Goal: Task Accomplishment & Management: Use online tool/utility

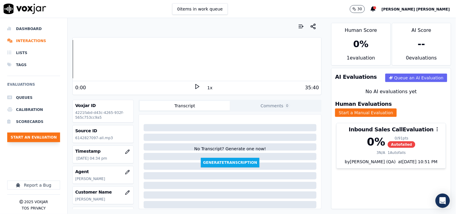
scroll to position [97, 0]
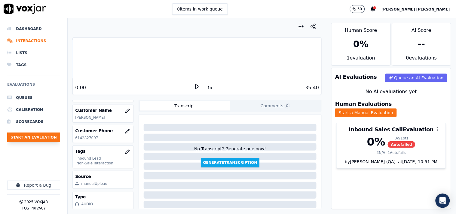
click at [45, 141] on button "Start an Evaluation" at bounding box center [33, 138] width 53 height 10
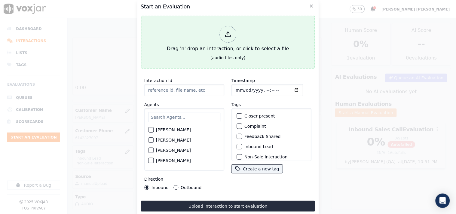
click at [226, 38] on div at bounding box center [227, 34] width 17 height 17
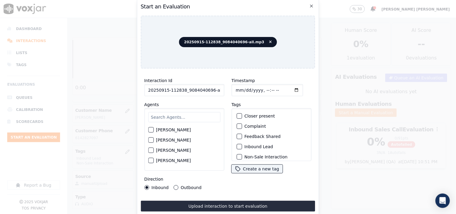
scroll to position [0, 3]
drag, startPoint x: 206, startPoint y: 87, endPoint x: 239, endPoint y: 92, distance: 32.8
click at [239, 92] on div "Interaction Id 20250915-112838_9084040696-all.mp3 Agents [PERSON_NAME] [PERSON_…" at bounding box center [228, 133] width 175 height 120
click at [203, 88] on input "20250915-112838_9084040696-all.mp3" at bounding box center [184, 90] width 80 height 12
drag, startPoint x: 204, startPoint y: 89, endPoint x: 242, endPoint y: 93, distance: 38.3
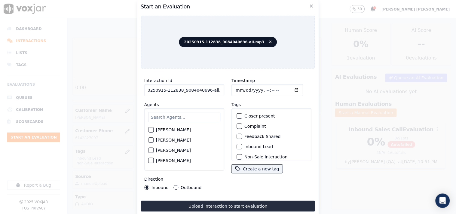
click at [242, 93] on div "Interaction Id 20250915-112838_9084040696-all.mp3 Agents [PERSON_NAME] [PERSON_…" at bounding box center [228, 133] width 175 height 120
type input "20250915-112838_9084040696-C1"
click at [236, 88] on input "Timestamp" at bounding box center [267, 90] width 72 height 12
type input "[DATE]T18:48"
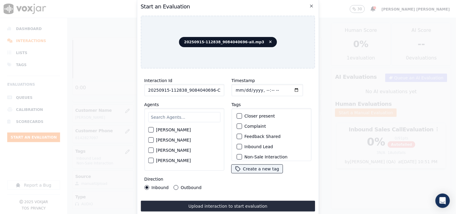
click at [197, 118] on input "text" at bounding box center [184, 117] width 72 height 10
type input "marc"
click at [175, 133] on div "[PERSON_NAME]" at bounding box center [184, 132] width 72 height 10
click at [179, 131] on label "[PERSON_NAME]" at bounding box center [173, 132] width 35 height 4
click at [154, 131] on button "[PERSON_NAME]" at bounding box center [150, 131] width 5 height 5
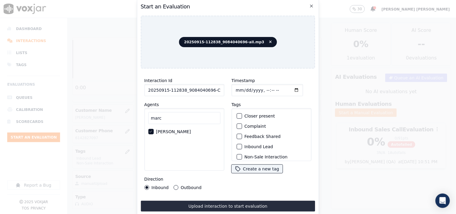
click at [243, 148] on div "Inbound Lead" at bounding box center [271, 147] width 75 height 10
click at [244, 148] on div "Inbound Lead" at bounding box center [271, 147] width 75 height 10
click at [245, 146] on label "Inbound Lead" at bounding box center [258, 147] width 29 height 4
click at [242, 146] on button "Inbound Lead" at bounding box center [238, 146] width 5 height 5
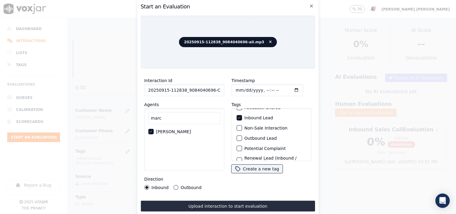
scroll to position [20, 0]
click at [251, 136] on label "Non-Sale Interaction" at bounding box center [265, 137] width 43 height 4
click at [242, 136] on button "Non-Sale Interaction" at bounding box center [238, 137] width 5 height 5
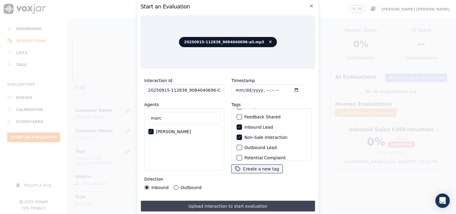
click at [221, 201] on button "Upload interaction to start evaluation" at bounding box center [228, 206] width 175 height 11
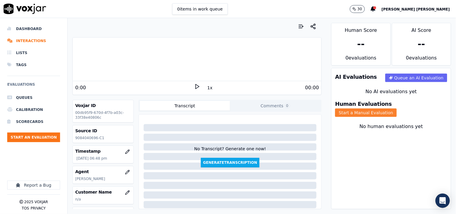
click at [391, 108] on button "Start a Manual Evaluation" at bounding box center [366, 112] width 62 height 8
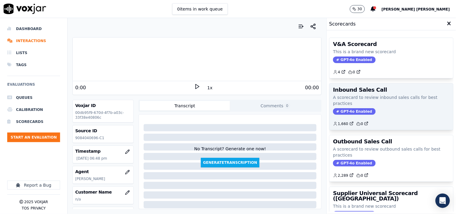
click at [341, 111] on span "GPT-4o Enabled" at bounding box center [354, 111] width 42 height 7
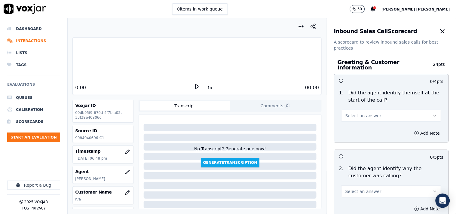
click at [358, 117] on button "Select an answer" at bounding box center [391, 116] width 100 height 12
click at [357, 127] on div "Yes" at bounding box center [381, 126] width 88 height 10
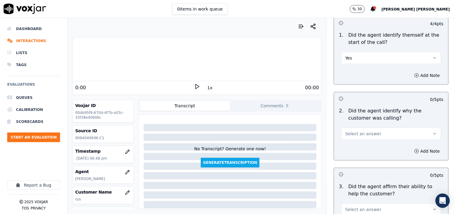
scroll to position [67, 0]
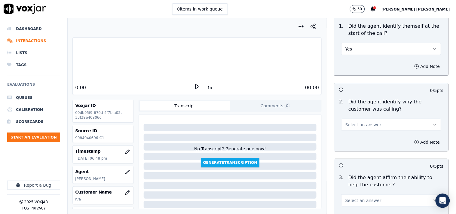
click at [358, 128] on div "2 . Did the agent identify why the customer was calling? Select an answer" at bounding box center [391, 114] width 114 height 37
click at [359, 125] on button "Select an answer" at bounding box center [391, 125] width 100 height 12
click at [358, 134] on div "Yes" at bounding box center [381, 135] width 88 height 10
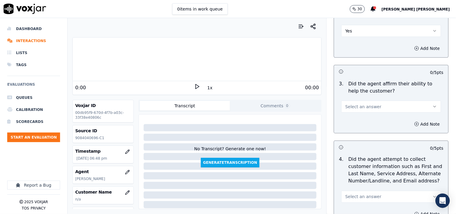
scroll to position [167, 0]
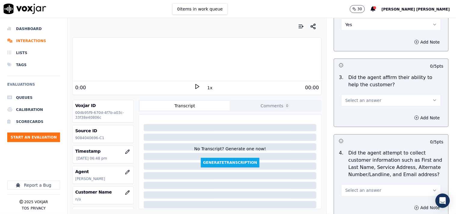
click at [368, 98] on span "Select an answer" at bounding box center [363, 100] width 36 height 6
click at [366, 112] on div "Yes" at bounding box center [381, 111] width 88 height 10
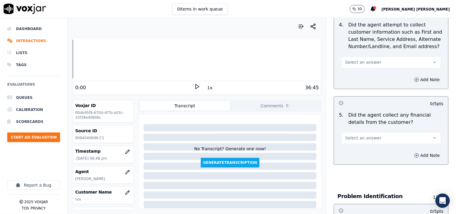
scroll to position [300, 0]
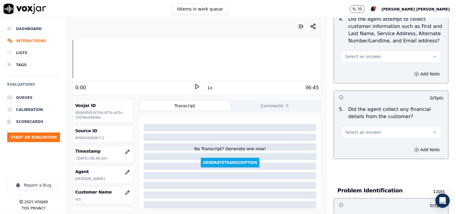
click at [365, 54] on span "Select an answer" at bounding box center [363, 57] width 36 height 6
click at [352, 79] on div "No" at bounding box center [381, 77] width 88 height 10
click at [357, 55] on button "No" at bounding box center [391, 57] width 100 height 12
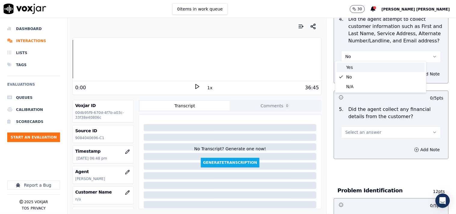
click at [349, 68] on div "Yes" at bounding box center [381, 68] width 88 height 10
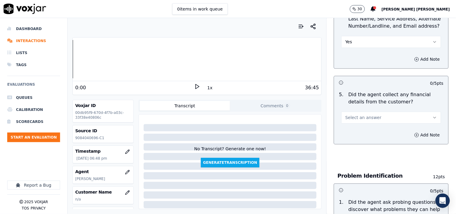
scroll to position [334, 0]
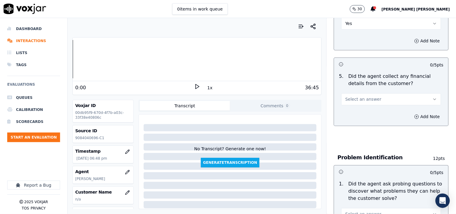
click at [370, 102] on div "5 . Did the agent collect any financial details from the customer? Select an an…" at bounding box center [391, 88] width 114 height 37
click at [372, 97] on button "Select an answer" at bounding box center [391, 99] width 100 height 12
click at [367, 106] on div "Yes" at bounding box center [381, 110] width 88 height 10
click at [371, 93] on button "Yes" at bounding box center [391, 99] width 100 height 12
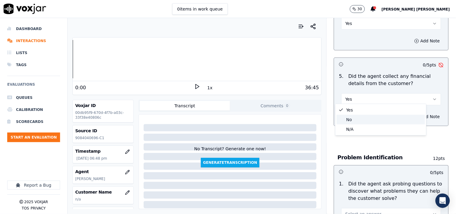
drag, startPoint x: 357, startPoint y: 127, endPoint x: 357, endPoint y: 123, distance: 3.3
click at [357, 123] on div "Yes No N/A" at bounding box center [380, 119] width 91 height 31
click at [357, 123] on div "No" at bounding box center [381, 120] width 88 height 10
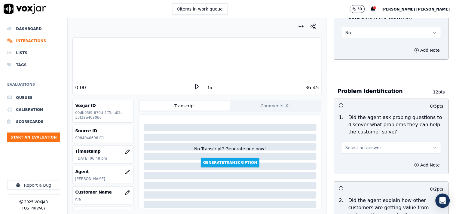
scroll to position [401, 0]
click at [369, 145] on span "Select an answer" at bounding box center [363, 147] width 36 height 6
click at [363, 158] on div "Yes" at bounding box center [381, 158] width 88 height 10
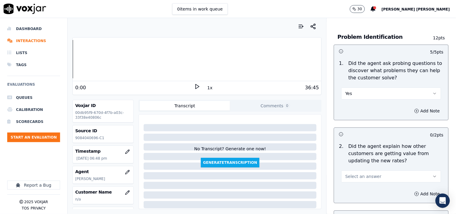
scroll to position [467, 0]
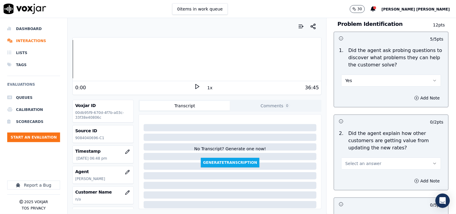
click at [369, 164] on button "Select an answer" at bounding box center [391, 163] width 100 height 12
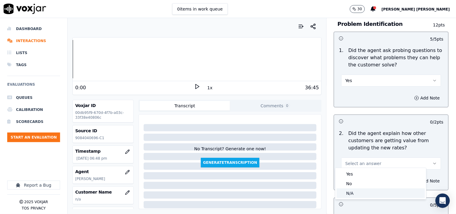
click at [364, 189] on div "N/A" at bounding box center [381, 193] width 88 height 10
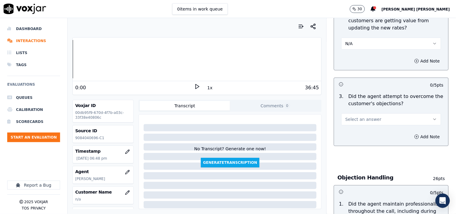
scroll to position [601, 0]
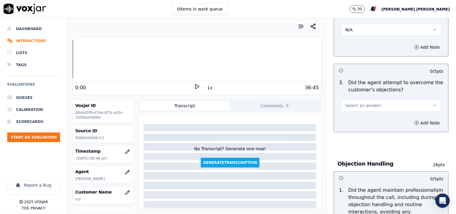
click at [380, 107] on button "Select an answer" at bounding box center [391, 105] width 100 height 12
click at [369, 123] on div "No" at bounding box center [381, 126] width 88 height 10
click at [374, 107] on button "No" at bounding box center [391, 105] width 100 height 12
click at [371, 115] on div "Yes" at bounding box center [381, 116] width 88 height 10
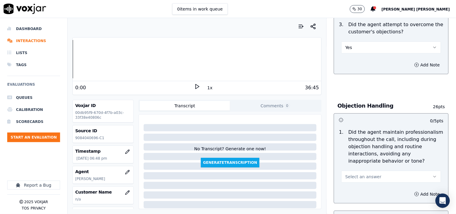
scroll to position [734, 0]
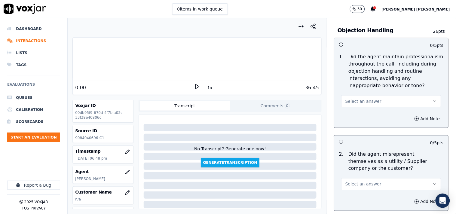
click at [368, 90] on div "Select an answer" at bounding box center [391, 98] width 109 height 18
click at [367, 98] on span "Select an answer" at bounding box center [363, 101] width 36 height 6
click at [364, 113] on div "Yes" at bounding box center [381, 112] width 88 height 10
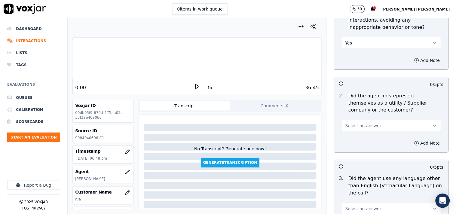
scroll to position [834, 0]
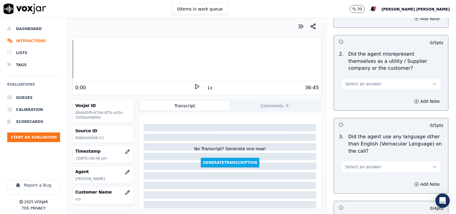
click at [372, 72] on div "Select an answer" at bounding box center [391, 81] width 109 height 18
click at [366, 88] on div "2 . Did the agent misrepresent themselves as a utility / Supplier company or th…" at bounding box center [391, 70] width 114 height 44
click at [369, 82] on span "Select an answer" at bounding box center [363, 84] width 36 height 6
click at [367, 105] on div "No" at bounding box center [381, 104] width 88 height 10
click at [371, 163] on button "Select an answer" at bounding box center [391, 167] width 100 height 12
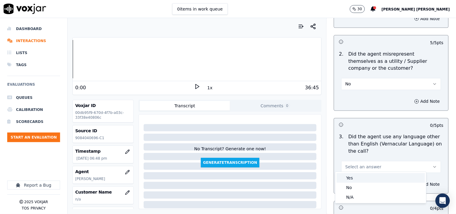
click at [366, 175] on div "Yes" at bounding box center [381, 178] width 88 height 10
click at [426, 184] on button "Add Note" at bounding box center [427, 184] width 33 height 8
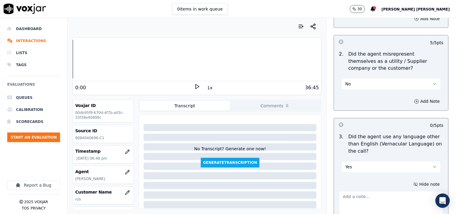
click at [365, 199] on textarea at bounding box center [391, 205] width 105 height 29
paste textarea "@36:40 [PERSON_NAME]-vernacular observed in the call"
click at [339, 192] on textarea "@36:40 [PERSON_NAME]-vernacular observed in the call" at bounding box center [391, 205] width 105 height 29
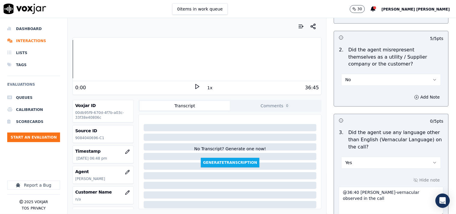
paste textarea "Call id-20250915-112838"
type textarea "Call id-20250915-112838 @36:40 Marcus-vernacular observed in the call"
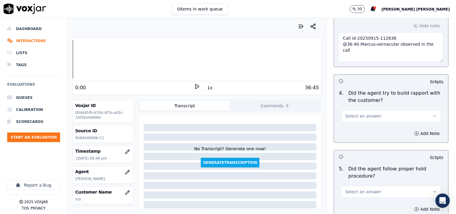
scroll to position [1005, 0]
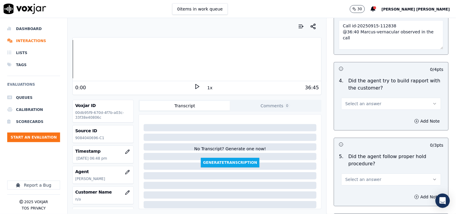
click at [373, 168] on div "Select an answer" at bounding box center [391, 176] width 109 height 18
click at [374, 188] on div "Add Note" at bounding box center [391, 197] width 114 height 18
click at [374, 183] on div "5 . Did the agent follow proper hold procedure? Select an answer" at bounding box center [391, 169] width 114 height 37
click at [373, 177] on button "Select an answer" at bounding box center [391, 179] width 100 height 12
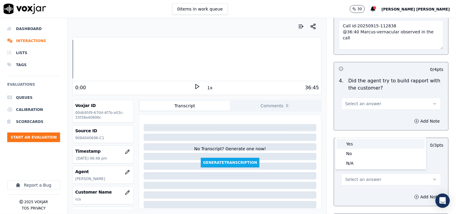
click at [364, 148] on div "Yes" at bounding box center [381, 144] width 88 height 10
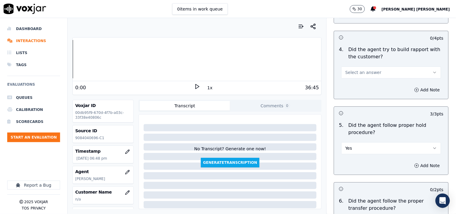
scroll to position [1072, 0]
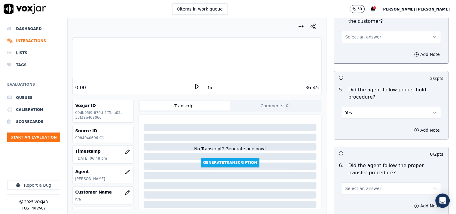
click at [374, 188] on button "Select an answer" at bounding box center [391, 188] width 100 height 12
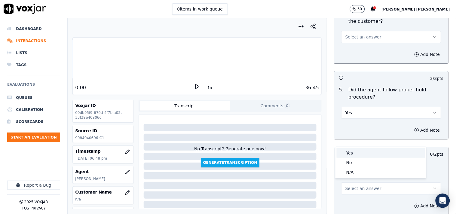
drag, startPoint x: 364, startPoint y: 157, endPoint x: 364, endPoint y: 154, distance: 3.3
click at [364, 154] on div "Yes No N/A" at bounding box center [380, 162] width 91 height 31
click at [364, 154] on div "Yes" at bounding box center [381, 153] width 88 height 10
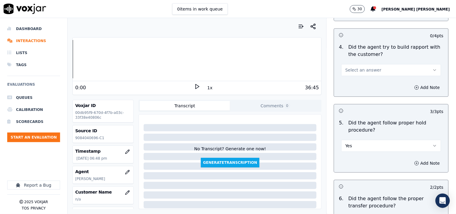
scroll to position [1039, 0]
click at [381, 72] on button "Select an answer" at bounding box center [391, 70] width 100 height 12
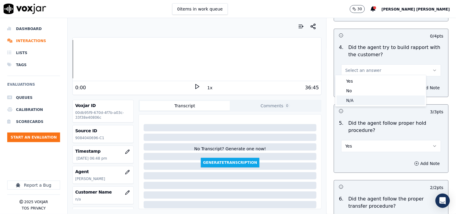
click at [353, 97] on div "N/A" at bounding box center [381, 101] width 88 height 10
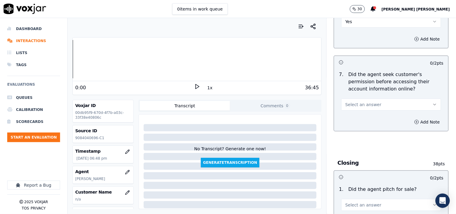
scroll to position [1239, 0]
click at [349, 113] on div "Add Note" at bounding box center [391, 122] width 114 height 18
click at [353, 98] on button "Select an answer" at bounding box center [391, 104] width 100 height 12
click at [352, 112] on div "Yes" at bounding box center [381, 116] width 88 height 10
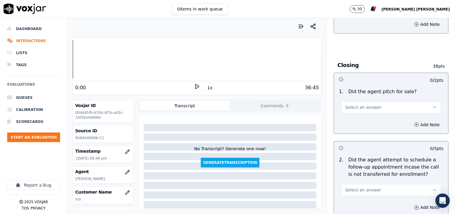
scroll to position [1339, 0]
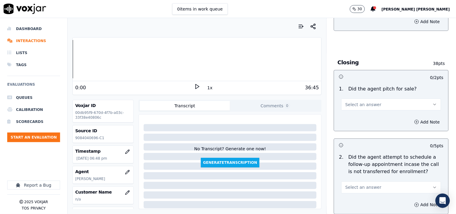
click at [367, 102] on span "Select an answer" at bounding box center [363, 105] width 36 height 6
click at [361, 112] on div "Yes" at bounding box center [381, 116] width 88 height 10
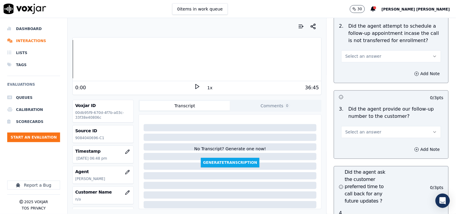
scroll to position [1473, 0]
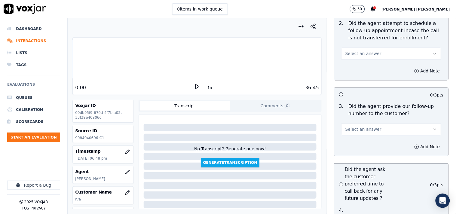
click at [359, 51] on span "Select an answer" at bounding box center [363, 54] width 36 height 6
click at [356, 63] on div "Yes" at bounding box center [381, 65] width 88 height 10
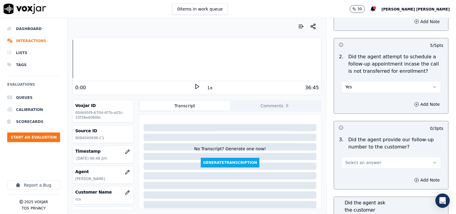
click at [363, 83] on button "Yes" at bounding box center [391, 87] width 100 height 12
click at [353, 118] on div "N/A" at bounding box center [381, 118] width 88 height 10
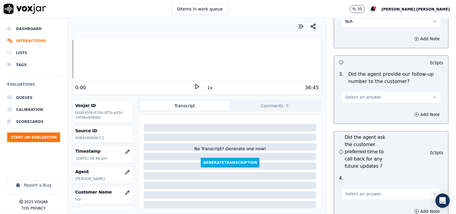
scroll to position [1506, 0]
click at [361, 100] on div "3 . Did the agent provide our follow-up number to the customer? Select an answer" at bounding box center [391, 85] width 114 height 37
click at [362, 96] on span "Select an answer" at bounding box center [363, 96] width 36 height 6
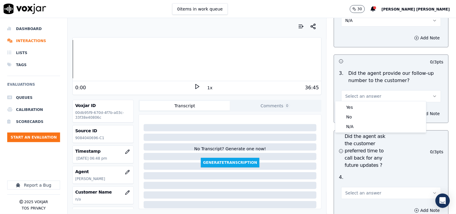
click at [360, 103] on div "Yes" at bounding box center [381, 107] width 88 height 10
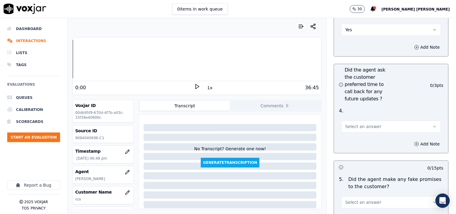
scroll to position [1573, 0]
click at [360, 116] on div "Select an answer" at bounding box center [391, 123] width 109 height 18
click at [358, 123] on span "Select an answer" at bounding box center [363, 126] width 36 height 6
click at [356, 151] on div "No" at bounding box center [381, 147] width 88 height 10
click at [356, 151] on div "2 / 2 pts 1 . Did the agent pitch for sale? Yes Add Note -- / 5 pts 2 . Did the…" at bounding box center [391, 142] width 115 height 612
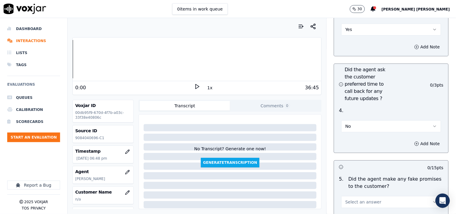
click at [355, 122] on button "No" at bounding box center [391, 126] width 100 height 12
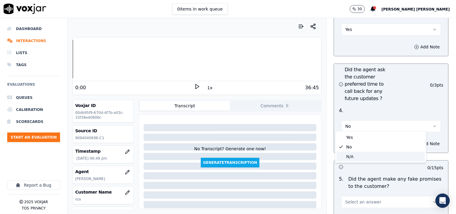
click at [352, 157] on div "N/A" at bounding box center [381, 157] width 88 height 10
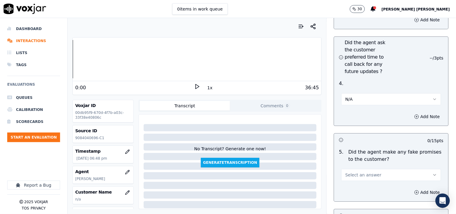
scroll to position [1640, 0]
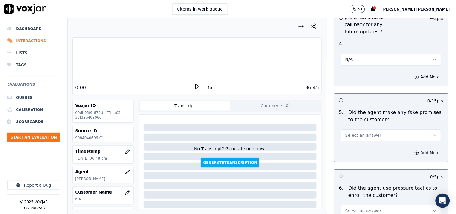
click at [355, 138] on button "Select an answer" at bounding box center [391, 135] width 100 height 12
click at [351, 155] on div "No" at bounding box center [381, 156] width 88 height 10
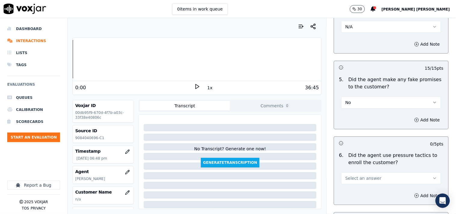
scroll to position [1707, 0]
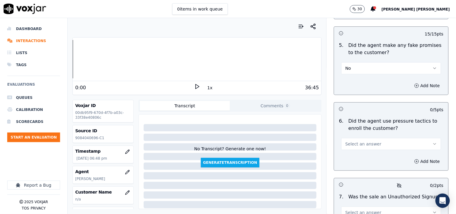
click at [357, 141] on span "Select an answer" at bounding box center [363, 144] width 36 height 6
click at [355, 169] on div "No" at bounding box center [381, 165] width 88 height 10
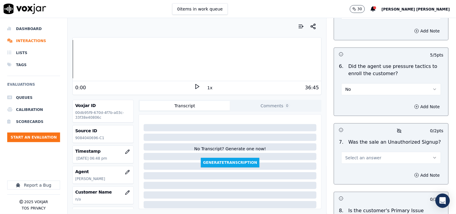
scroll to position [1773, 0]
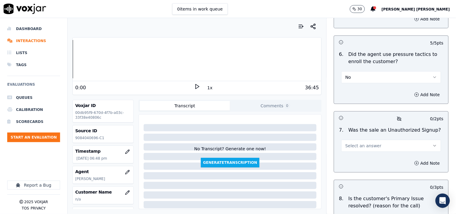
click at [357, 140] on button "Select an answer" at bounding box center [391, 146] width 100 height 12
click at [358, 164] on div "No" at bounding box center [381, 167] width 88 height 10
click at [361, 151] on div "7 . Was the sale an Unauthorized Signup? No" at bounding box center [391, 139] width 114 height 30
click at [364, 146] on button "No" at bounding box center [391, 146] width 100 height 12
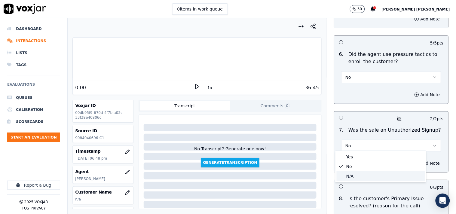
click at [360, 175] on div "N/A" at bounding box center [381, 176] width 88 height 10
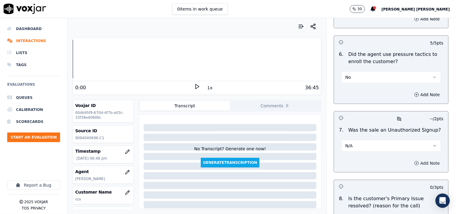
click at [419, 163] on button "Add Note" at bounding box center [427, 163] width 33 height 8
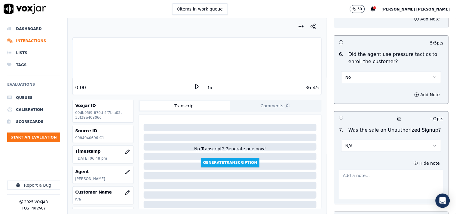
click at [359, 181] on textarea at bounding box center [391, 184] width 105 height 29
paste textarea "Call id-20250915-131438 During the Cts verification when cts agent informed abo…"
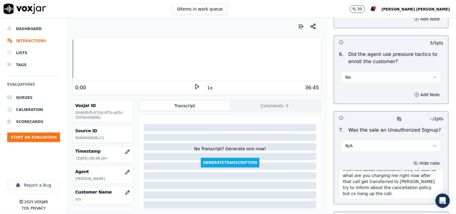
scroll to position [30, 0]
type textarea "Call id-20250915-131438 During the Cts verification when cts agent informed abo…"
click at [404, 151] on div "7 . Was the sale an Unauthorized Signup? N/A" at bounding box center [391, 139] width 114 height 30
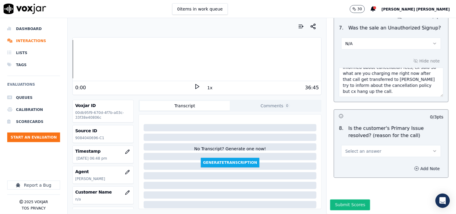
scroll to position [1888, 0]
click at [380, 145] on button "Select an answer" at bounding box center [391, 151] width 100 height 12
click at [353, 166] on div "N/A" at bounding box center [381, 169] width 88 height 10
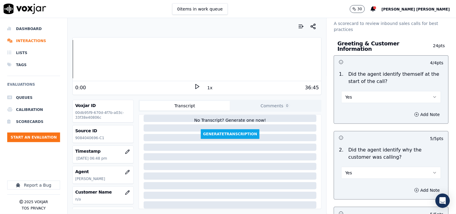
scroll to position [101, 0]
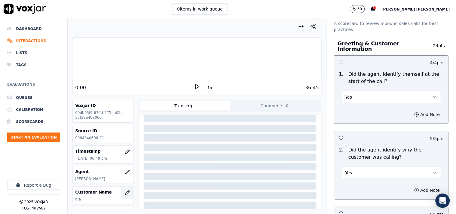
click at [125, 193] on icon "button" at bounding box center [127, 192] width 5 height 5
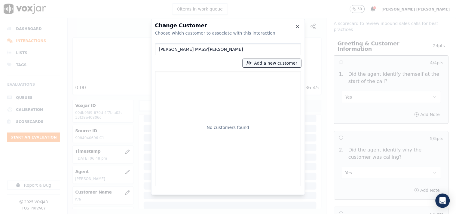
type input "[PERSON_NAME] MASS'[PERSON_NAME]"
click at [265, 63] on button "Add a new customer" at bounding box center [272, 63] width 58 height 8
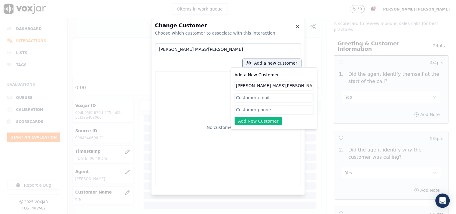
type input "[PERSON_NAME] MASS'[PERSON_NAME]"
click at [253, 106] on input "Add a New Customer" at bounding box center [274, 110] width 79 height 10
paste input "9084040696"
type input "9084040696"
click at [256, 118] on button "Add New Customer" at bounding box center [259, 121] width 48 height 8
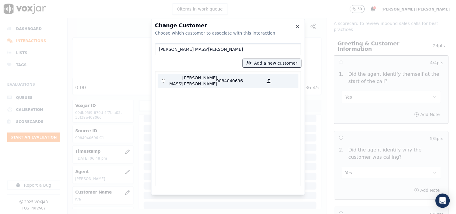
click at [223, 78] on p "9084040696" at bounding box center [239, 81] width 47 height 12
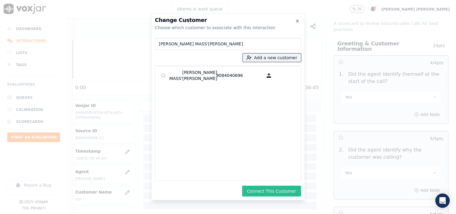
click at [282, 194] on button "Connect This Customer" at bounding box center [271, 191] width 59 height 11
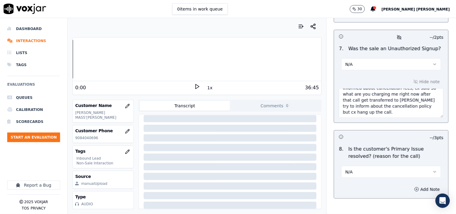
scroll to position [1888, 0]
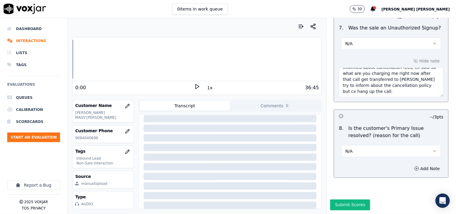
click at [352, 200] on button "Submit Scores" at bounding box center [350, 205] width 40 height 11
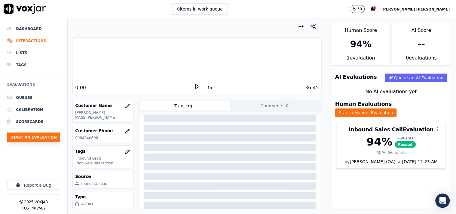
click at [30, 134] on button "Start an Evaluation" at bounding box center [33, 138] width 53 height 10
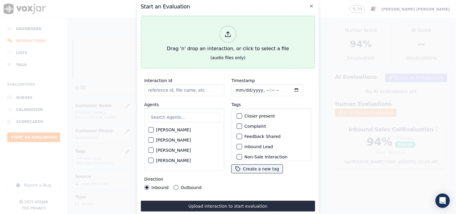
click at [253, 41] on div "Drag 'n' drop an interaction, or click to select a file" at bounding box center [227, 38] width 127 height 31
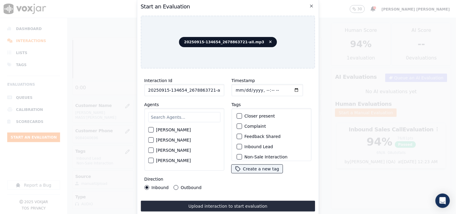
scroll to position [0, 3]
drag, startPoint x: 208, startPoint y: 88, endPoint x: 227, endPoint y: 90, distance: 19.4
click at [227, 90] on div "Interaction Id 20250915-134654_2678863721-all.mp3 Agents [PERSON_NAME] [PERSON_…" at bounding box center [228, 133] width 175 height 120
type input "20250915-134654_2678863721-C1"
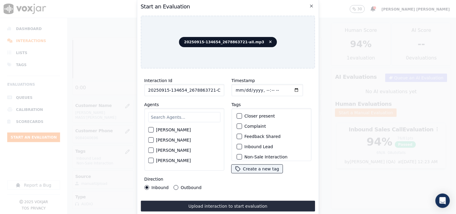
click at [234, 89] on input "Timestamp" at bounding box center [267, 90] width 72 height 12
type input "[DATE]T19:25"
click at [187, 63] on div "20250915-134654_2678863721-all.mp3" at bounding box center [228, 42] width 175 height 53
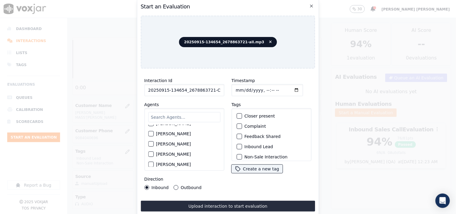
scroll to position [33, 0]
click at [174, 114] on input "text" at bounding box center [184, 117] width 72 height 10
type input "ric"
click at [179, 130] on label "[PERSON_NAME]" at bounding box center [173, 132] width 35 height 4
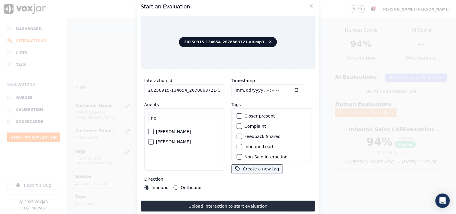
click at [154, 129] on button "[PERSON_NAME]" at bounding box center [150, 131] width 5 height 5
click at [244, 145] on label "Inbound Lead" at bounding box center [258, 147] width 29 height 4
click at [242, 145] on button "Inbound Lead" at bounding box center [238, 146] width 5 height 5
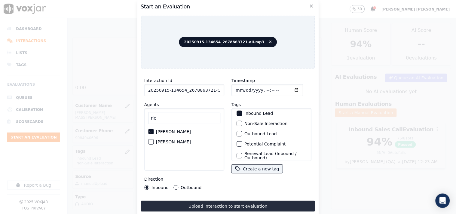
click at [250, 126] on div "Non-Sale Interaction" at bounding box center [271, 123] width 75 height 10
click at [252, 124] on div "Non-Sale Interaction" at bounding box center [271, 123] width 75 height 10
click at [253, 122] on label "Non-Sale Interaction" at bounding box center [265, 123] width 43 height 4
click at [242, 122] on button "Non-Sale Interaction" at bounding box center [238, 123] width 5 height 5
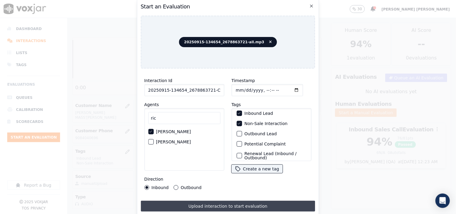
click at [221, 209] on button "Upload interaction to start evaluation" at bounding box center [228, 206] width 175 height 11
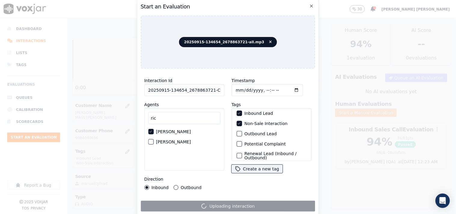
click at [224, 201] on div "Uploading interaction" at bounding box center [228, 206] width 175 height 11
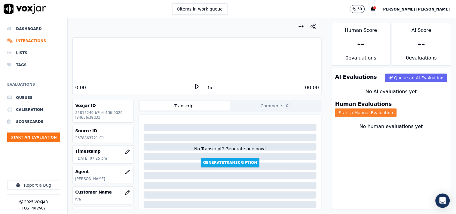
click at [397, 108] on button "Start a Manual Evaluation" at bounding box center [366, 112] width 62 height 8
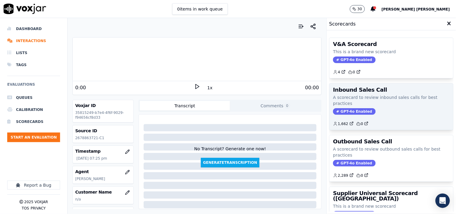
click at [347, 110] on span "GPT-4o Enabled" at bounding box center [354, 111] width 42 height 7
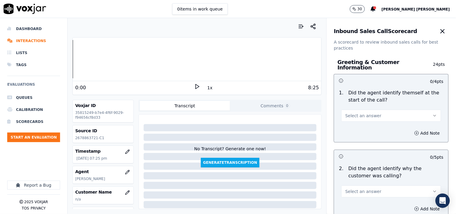
click at [363, 110] on button "Select an answer" at bounding box center [391, 116] width 100 height 12
click at [361, 122] on div "Yes" at bounding box center [381, 126] width 88 height 10
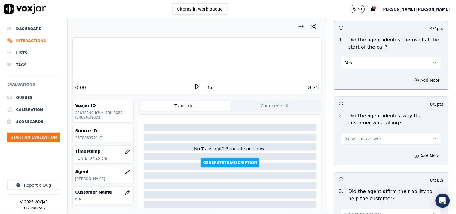
scroll to position [67, 0]
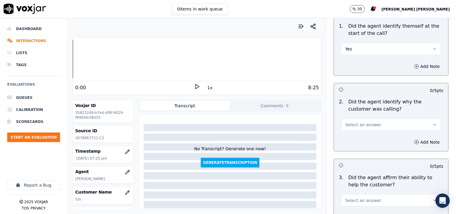
click at [362, 127] on button "Select an answer" at bounding box center [391, 125] width 100 height 12
click at [357, 131] on div "Yes" at bounding box center [381, 135] width 88 height 10
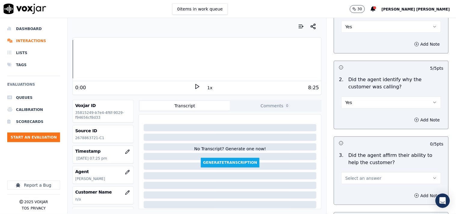
scroll to position [133, 0]
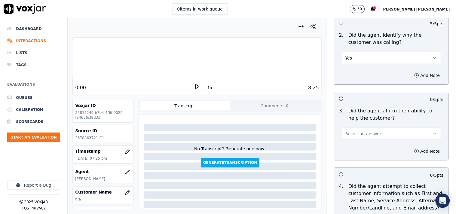
click at [353, 131] on span "Select an answer" at bounding box center [363, 134] width 36 height 6
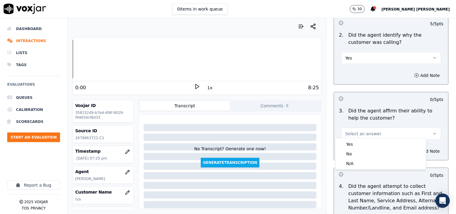
click at [356, 142] on div "Yes" at bounding box center [381, 144] width 88 height 10
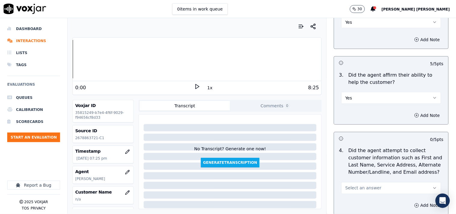
scroll to position [233, 0]
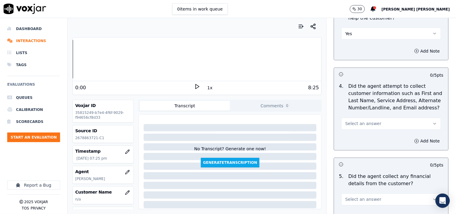
click at [361, 124] on button "Select an answer" at bounding box center [391, 124] width 100 height 12
click at [358, 134] on div "Yes" at bounding box center [381, 135] width 88 height 10
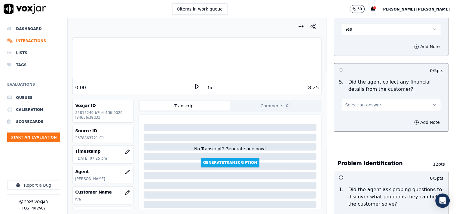
scroll to position [334, 0]
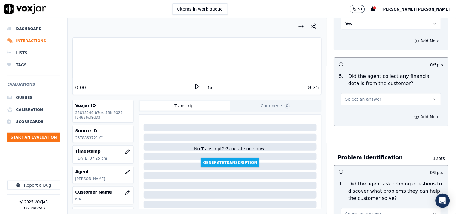
click at [356, 100] on button "Select an answer" at bounding box center [391, 99] width 100 height 12
click at [356, 109] on div "Yes" at bounding box center [381, 110] width 88 height 10
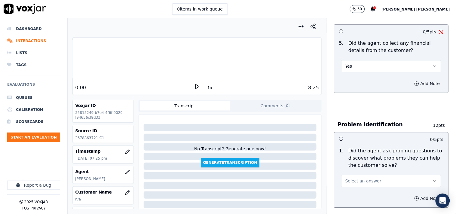
scroll to position [367, 0]
click at [356, 181] on button "Select an answer" at bounding box center [391, 181] width 100 height 12
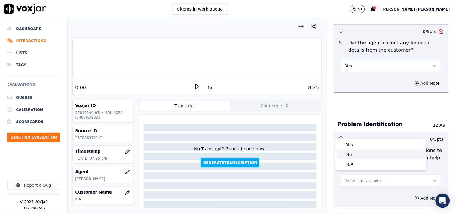
click at [359, 143] on div "Yes" at bounding box center [381, 145] width 88 height 10
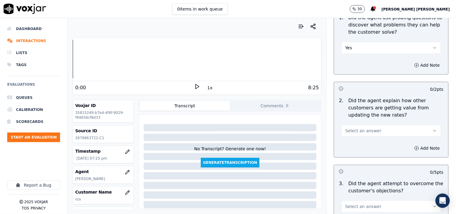
scroll to position [501, 0]
click at [365, 118] on div "Select an answer" at bounding box center [391, 127] width 109 height 18
click at [365, 130] on span "Select an answer" at bounding box center [363, 130] width 36 height 6
click at [364, 137] on div "Yes" at bounding box center [381, 141] width 88 height 10
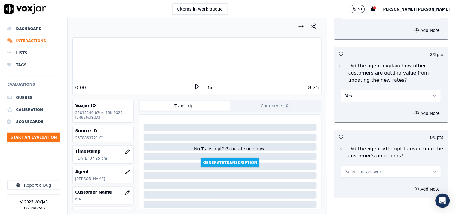
scroll to position [534, 0]
click at [364, 99] on button "Yes" at bounding box center [391, 97] width 100 height 12
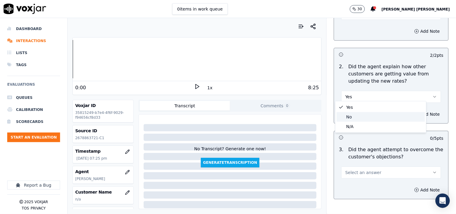
click at [361, 120] on div "No" at bounding box center [381, 117] width 88 height 10
click at [369, 97] on button "No" at bounding box center [391, 97] width 100 height 12
click at [362, 125] on div "N/A" at bounding box center [381, 127] width 88 height 10
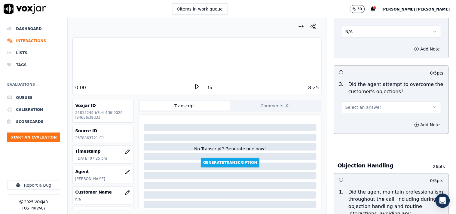
scroll to position [601, 0]
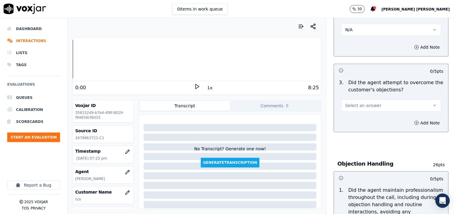
click at [368, 102] on span "Select an answer" at bounding box center [363, 105] width 36 height 6
click at [364, 119] on div "Yes" at bounding box center [381, 116] width 88 height 10
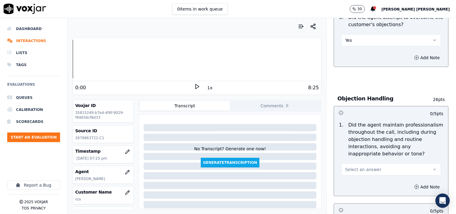
scroll to position [668, 0]
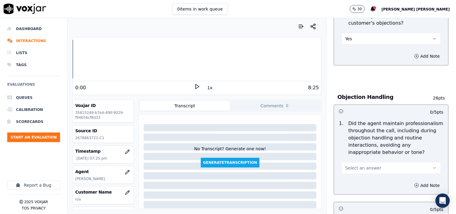
click at [361, 162] on button "Select an answer" at bounding box center [391, 168] width 100 height 12
click at [358, 191] on div "No" at bounding box center [381, 189] width 88 height 10
click at [359, 164] on button "No" at bounding box center [391, 168] width 100 height 12
click at [353, 176] on div "Yes" at bounding box center [381, 179] width 88 height 10
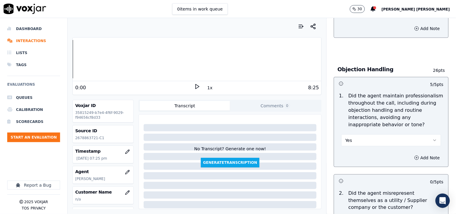
scroll to position [734, 0]
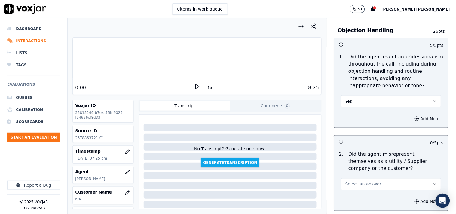
click at [352, 181] on span "Select an answer" at bounding box center [363, 184] width 36 height 6
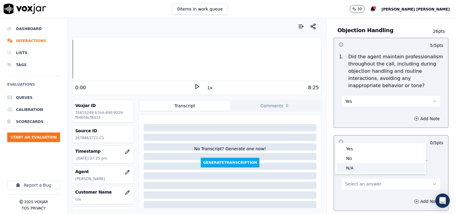
click at [358, 158] on div "No" at bounding box center [381, 159] width 88 height 10
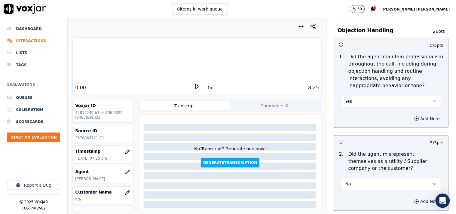
scroll to position [834, 0]
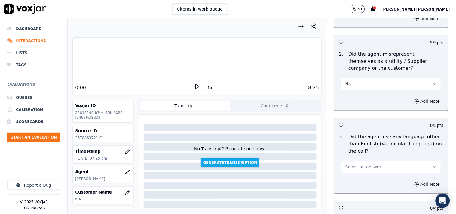
click at [358, 165] on span "Select an answer" at bounding box center [363, 167] width 36 height 6
click at [355, 186] on div "No" at bounding box center [381, 188] width 88 height 10
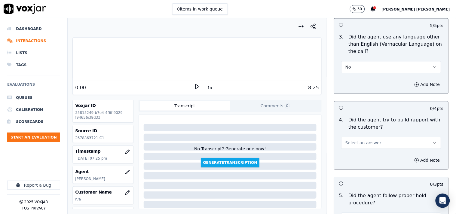
scroll to position [935, 0]
click at [356, 145] on button "Select an answer" at bounding box center [391, 142] width 100 height 12
click at [355, 163] on div "No" at bounding box center [381, 163] width 88 height 10
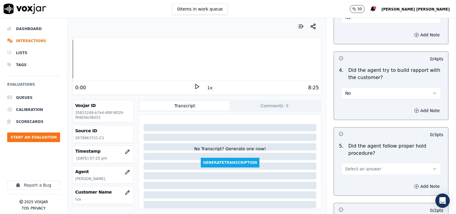
scroll to position [1035, 0]
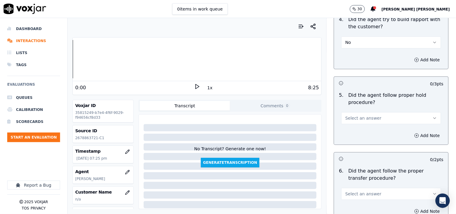
click at [353, 121] on button "Select an answer" at bounding box center [391, 118] width 100 height 12
drag, startPoint x: 350, startPoint y: 129, endPoint x: 350, endPoint y: 133, distance: 3.3
click at [350, 133] on div "Yes" at bounding box center [381, 129] width 88 height 10
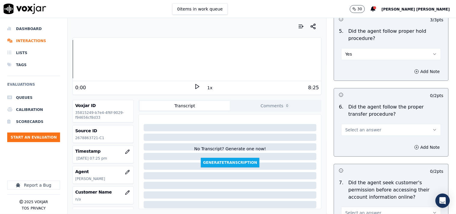
scroll to position [1168, 0]
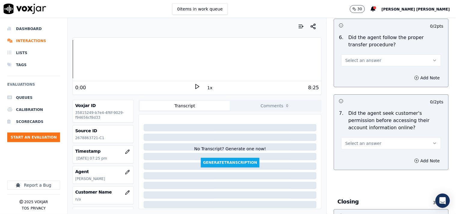
click at [360, 60] on span "Select an answer" at bounding box center [363, 60] width 36 height 6
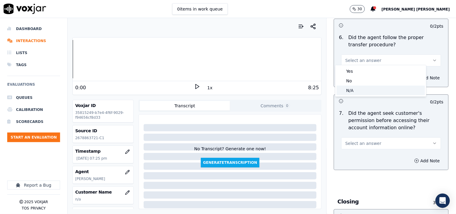
click at [358, 87] on div "N/A" at bounding box center [381, 91] width 88 height 10
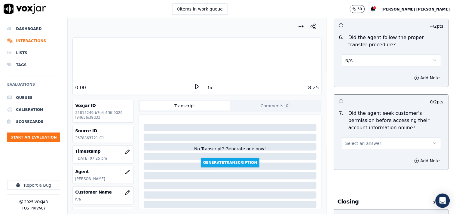
scroll to position [1235, 0]
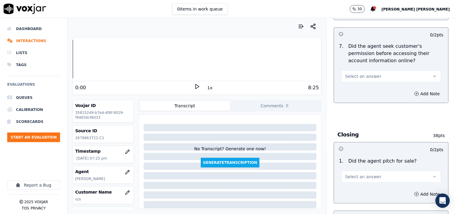
click at [357, 73] on span "Select an answer" at bounding box center [363, 76] width 36 height 6
click at [358, 95] on div "No" at bounding box center [381, 97] width 88 height 10
click at [361, 77] on button "No" at bounding box center [391, 76] width 100 height 12
click at [357, 91] on div "Yes" at bounding box center [381, 88] width 88 height 10
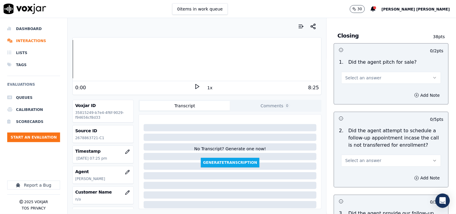
scroll to position [1335, 0]
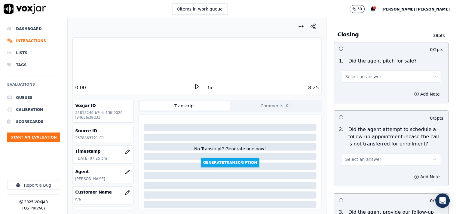
click at [368, 76] on span "Select an answer" at bounding box center [363, 77] width 36 height 6
click at [366, 86] on div "Yes" at bounding box center [381, 88] width 88 height 10
click at [386, 163] on button "Select an answer" at bounding box center [391, 160] width 100 height 12
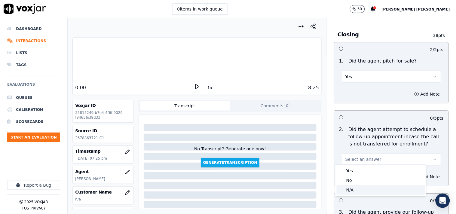
click at [349, 190] on div "N/A" at bounding box center [381, 190] width 88 height 10
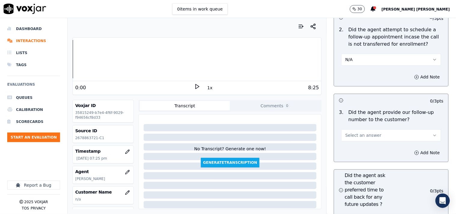
scroll to position [1435, 0]
click at [367, 150] on div "Add Note" at bounding box center [391, 153] width 114 height 18
click at [366, 135] on span "Select an answer" at bounding box center [363, 135] width 36 height 6
click at [361, 149] on div "Yes" at bounding box center [381, 146] width 88 height 10
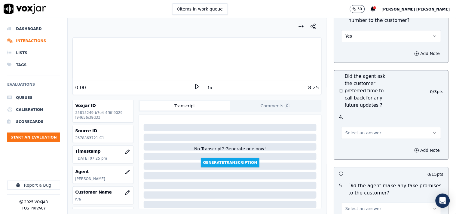
scroll to position [1536, 0]
click at [364, 133] on button "Select an answer" at bounding box center [391, 132] width 100 height 12
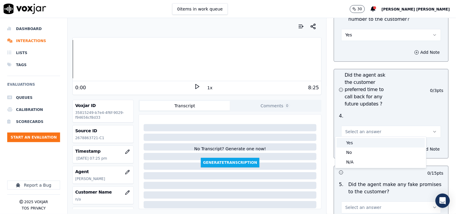
click at [362, 143] on div "Yes" at bounding box center [381, 143] width 88 height 10
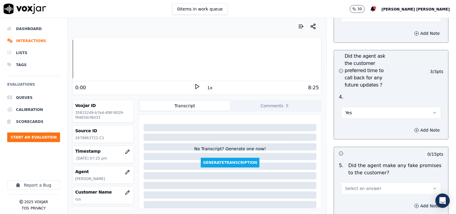
scroll to position [1603, 0]
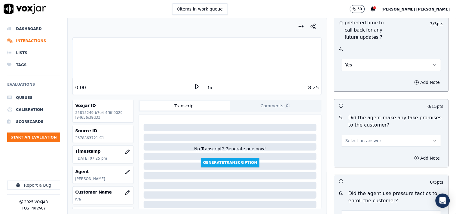
click at [359, 66] on button "Yes" at bounding box center [391, 65] width 100 height 12
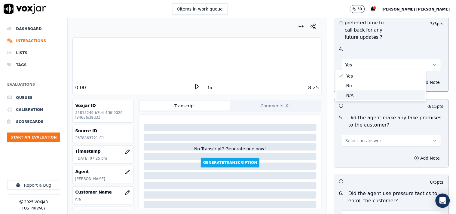
click at [356, 91] on div "N/A" at bounding box center [381, 95] width 88 height 10
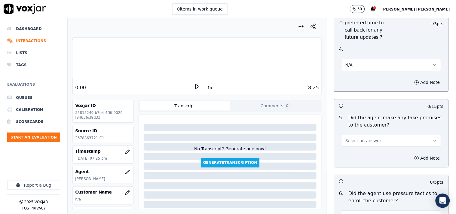
click at [358, 135] on button "Select an answer" at bounding box center [391, 141] width 100 height 12
click at [359, 161] on div "No" at bounding box center [381, 162] width 88 height 10
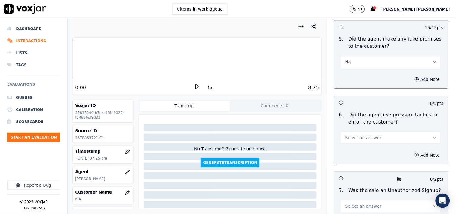
scroll to position [1703, 0]
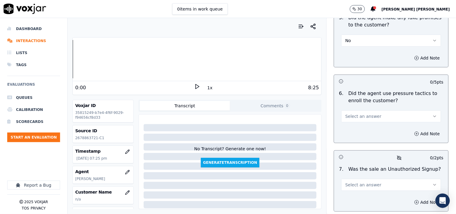
click at [372, 125] on div "Add Note" at bounding box center [391, 134] width 114 height 18
click at [371, 117] on button "Select an answer" at bounding box center [391, 116] width 100 height 12
click at [365, 137] on div "No" at bounding box center [381, 137] width 88 height 10
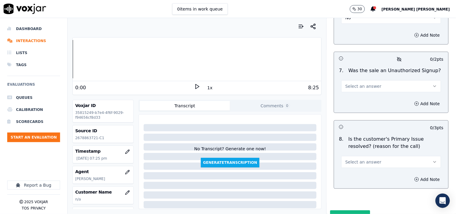
scroll to position [1803, 0]
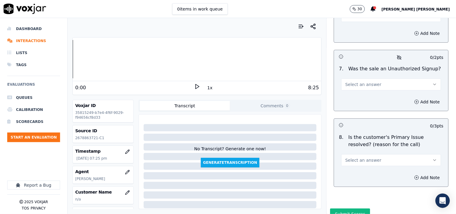
click at [365, 85] on span "Select an answer" at bounding box center [363, 84] width 36 height 6
click at [367, 108] on div "No" at bounding box center [381, 106] width 88 height 10
click at [365, 170] on div "Add Note" at bounding box center [391, 178] width 114 height 18
click at [367, 157] on span "Select an answer" at bounding box center [363, 160] width 36 height 6
click at [354, 191] on div "N/A" at bounding box center [381, 191] width 88 height 10
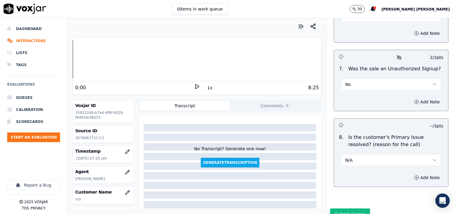
click at [347, 83] on button "No" at bounding box center [391, 84] width 100 height 12
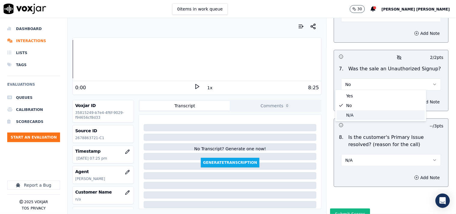
click at [352, 118] on div "N/A" at bounding box center [381, 115] width 88 height 10
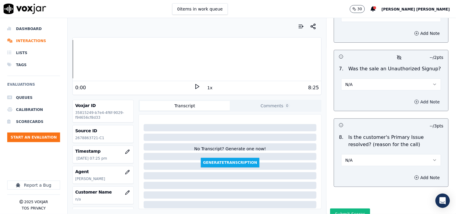
click at [411, 100] on button "Add Note" at bounding box center [427, 102] width 33 height 8
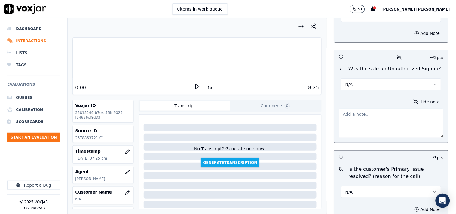
click at [360, 119] on textarea at bounding box center [391, 122] width 105 height 29
paste textarea ""call id-20250915-135547 CX wants to go with this offer but [PERSON_NAME] said …"
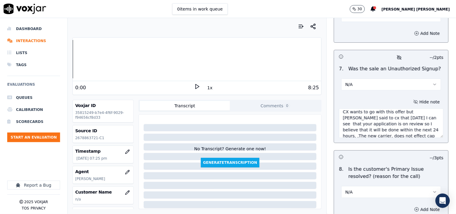
scroll to position [0, 0]
type textarea ""call id-20250915-135547 CX wants to go with this offer but [PERSON_NAME] said …"
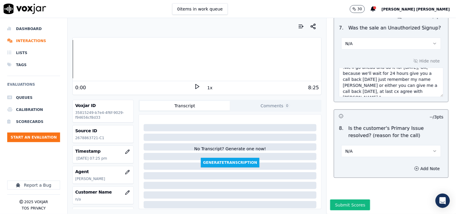
scroll to position [1856, 0]
click at [125, 191] on icon "button" at bounding box center [127, 192] width 5 height 5
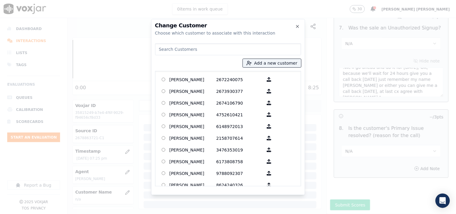
paste input "[PERSON_NAME]"
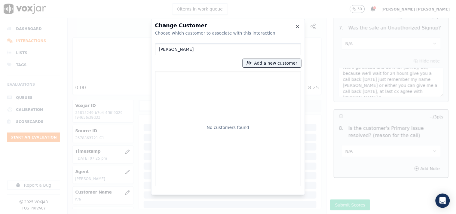
type input "[PERSON_NAME]"
click at [266, 68] on div "[PERSON_NAME] Add a new customer No customers found" at bounding box center [228, 113] width 146 height 145
click at [268, 65] on button "Add a new customer" at bounding box center [272, 63] width 58 height 8
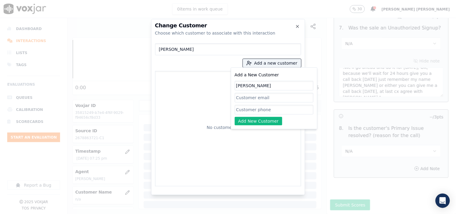
type input "[PERSON_NAME]"
click at [250, 112] on input "Add a New Customer" at bounding box center [274, 110] width 79 height 10
paste input "2678863721"
type input "2678863721"
click at [252, 119] on button "Add New Customer" at bounding box center [259, 121] width 48 height 8
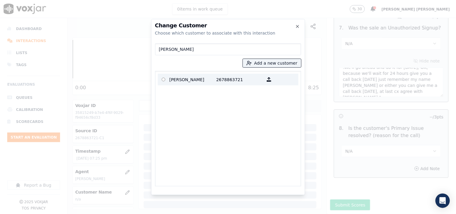
click at [225, 79] on p "2678863721" at bounding box center [239, 79] width 47 height 9
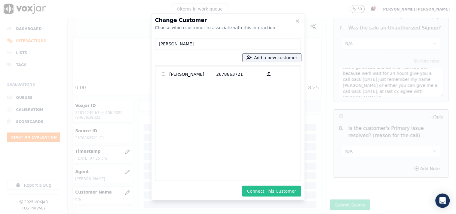
click at [278, 186] on button "Connect This Customer" at bounding box center [271, 191] width 59 height 11
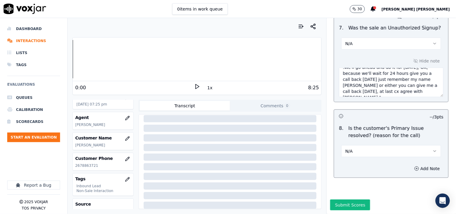
scroll to position [97, 0]
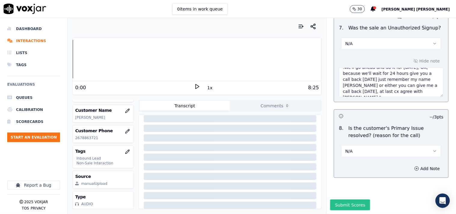
click at [339, 200] on button "Submit Scores" at bounding box center [350, 205] width 40 height 11
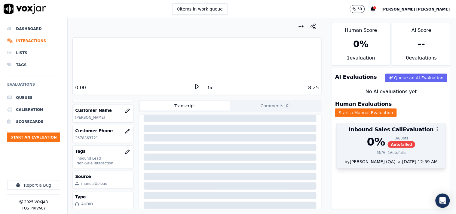
click at [388, 150] on div "1 Autofails" at bounding box center [397, 152] width 18 height 5
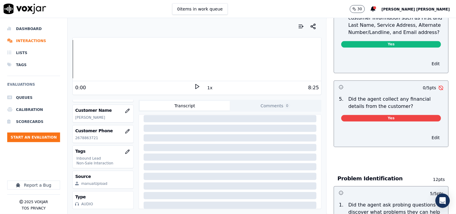
scroll to position [300, 0]
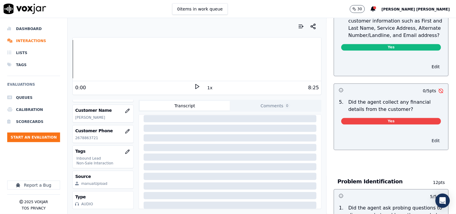
click at [428, 137] on button "Edit" at bounding box center [435, 141] width 15 height 8
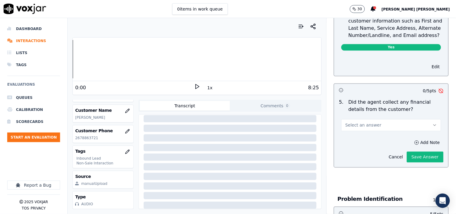
click at [411, 123] on button "Select an answer" at bounding box center [391, 125] width 100 height 12
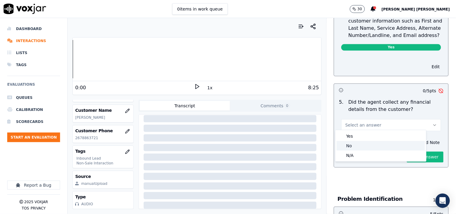
click at [380, 144] on div "No" at bounding box center [381, 146] width 88 height 10
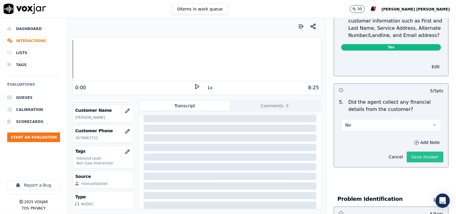
click at [407, 153] on button "Save Answer" at bounding box center [425, 157] width 37 height 11
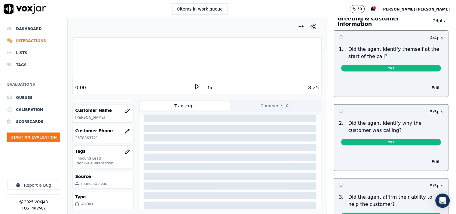
scroll to position [0, 0]
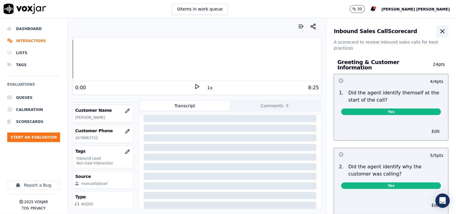
click at [441, 32] on icon "button" at bounding box center [443, 31] width 4 height 4
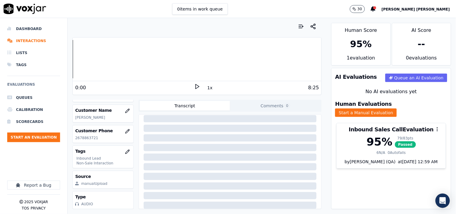
click at [384, 174] on div "AI Evaluations Queue an AI Evaluation No AI evaluations yet Human Evaluations S…" at bounding box center [391, 138] width 120 height 141
